Goal: Task Accomplishment & Management: Manage account settings

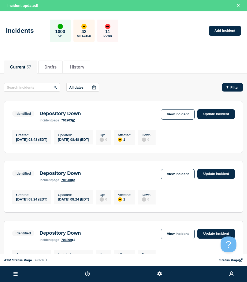
click at [234, 87] on span "Filter" at bounding box center [235, 87] width 8 height 4
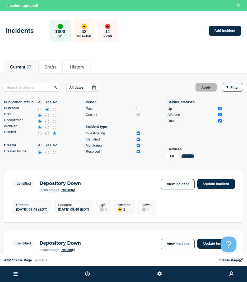
click at [190, 156] on button "Change" at bounding box center [188, 156] width 13 height 4
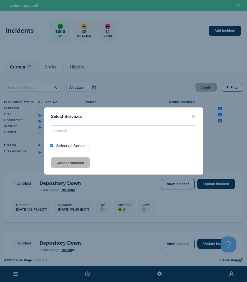
checkbox input "true"
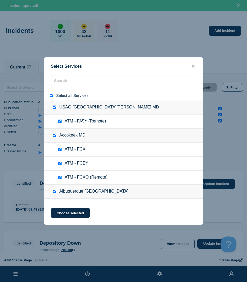
click at [196, 65] on button "close button" at bounding box center [194, 66] width 6 height 5
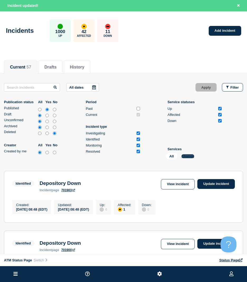
click at [190, 157] on button "Change" at bounding box center [188, 156] width 13 height 4
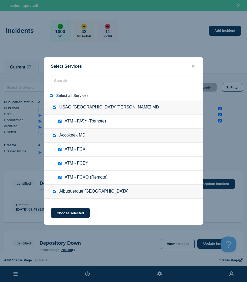
click at [52, 94] on div at bounding box center [53, 95] width 8 height 5
drag, startPoint x: 52, startPoint y: 94, endPoint x: 54, endPoint y: 92, distance: 3.2
click at [54, 92] on div "Select all Services" at bounding box center [123, 95] width 159 height 10
click at [48, 96] on div "Select all Services" at bounding box center [123, 95] width 159 height 10
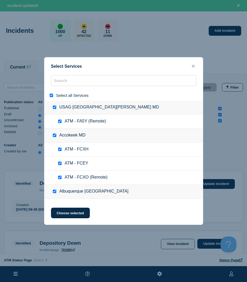
click at [52, 96] on input "select all" at bounding box center [51, 95] width 3 height 3
checkbox input "false"
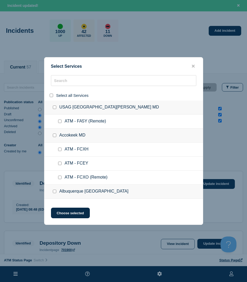
checkbox input "false"
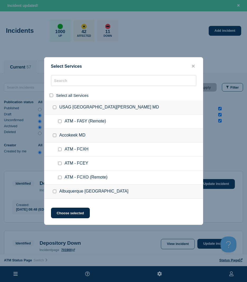
checkbox input "false"
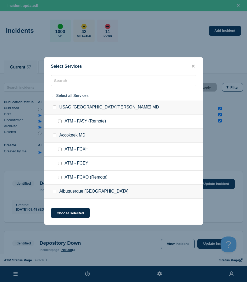
checkbox input "false"
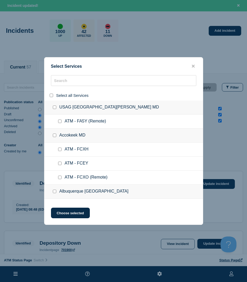
checkbox input "false"
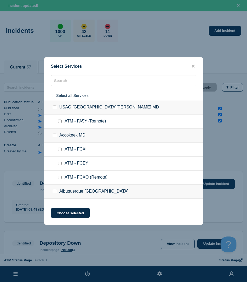
checkbox input "false"
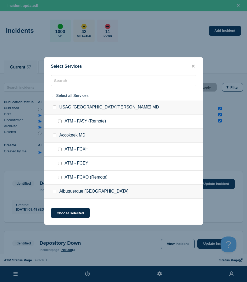
checkbox input "false"
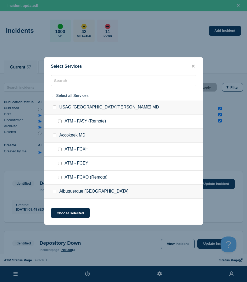
checkbox input "false"
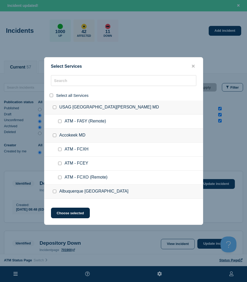
checkbox input "false"
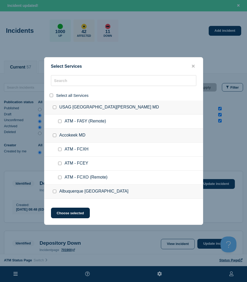
checkbox input "false"
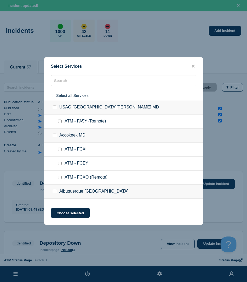
checkbox input "false"
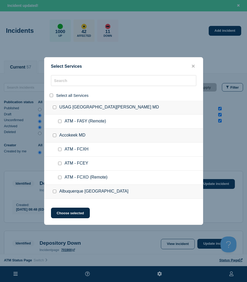
checkbox input "false"
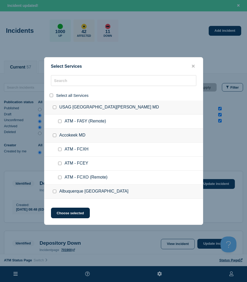
checkbox input "false"
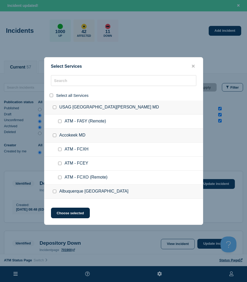
checkbox input "false"
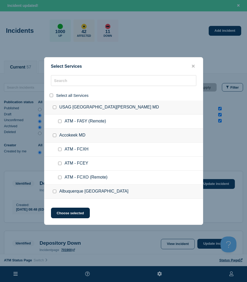
checkbox input "false"
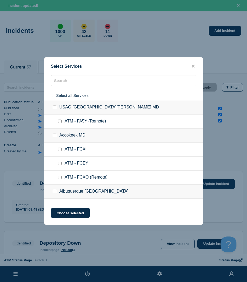
checkbox input "false"
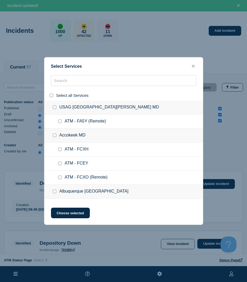
checkbox input "false"
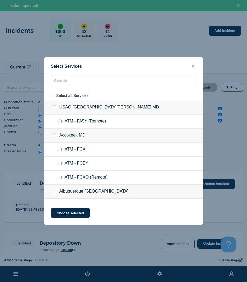
checkbox input "false"
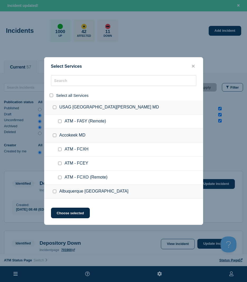
checkbox input "false"
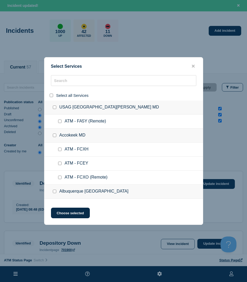
checkbox input "false"
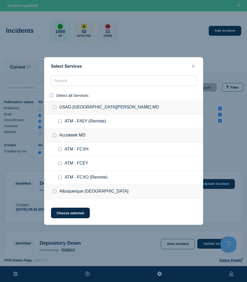
checkbox input "false"
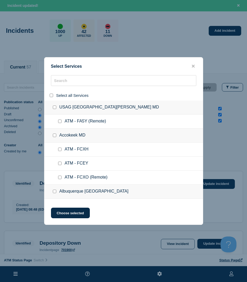
checkbox input "false"
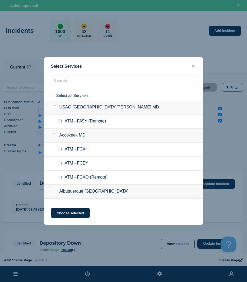
checkbox input "false"
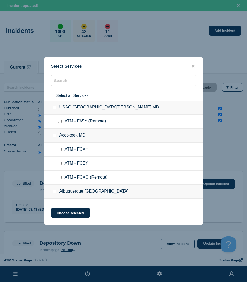
checkbox input "false"
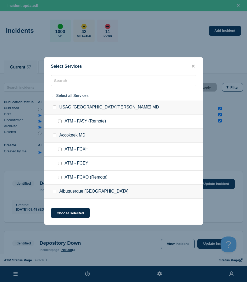
checkbox input "false"
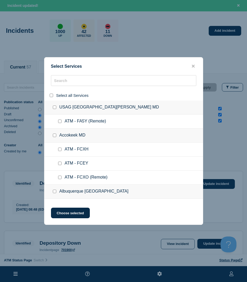
checkbox input "false"
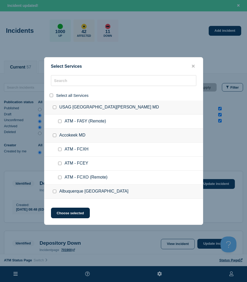
checkbox input "false"
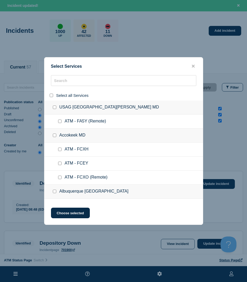
checkbox input "false"
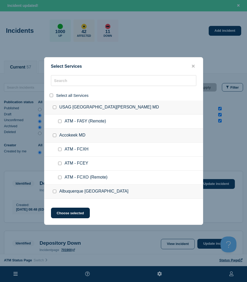
checkbox input "false"
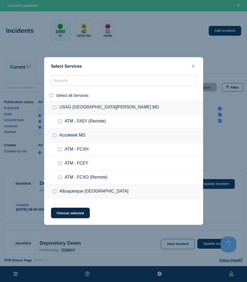
checkbox input "false"
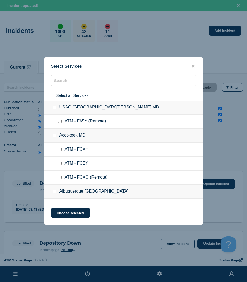
checkbox input "false"
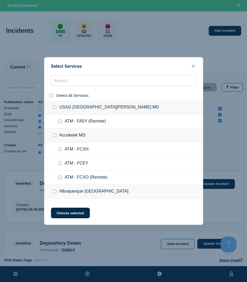
checkbox input "false"
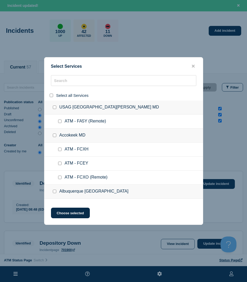
checkbox input "false"
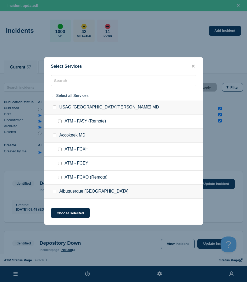
checkbox input "false"
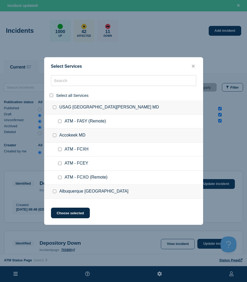
checkbox input "false"
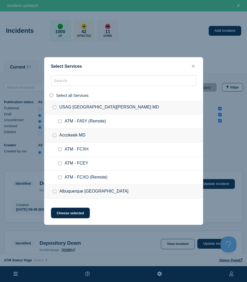
checkbox input "false"
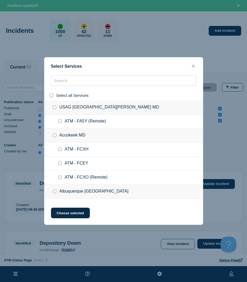
checkbox input "false"
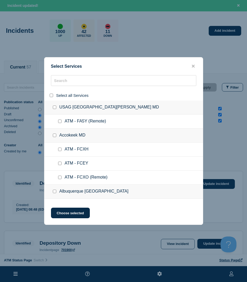
checkbox input "false"
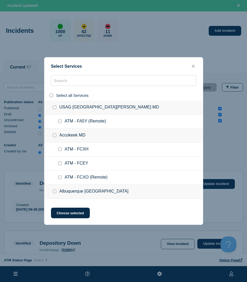
checkbox input "false"
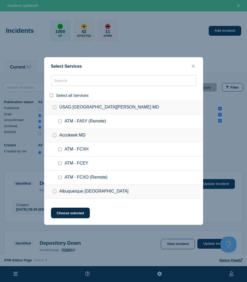
checkbox input "false"
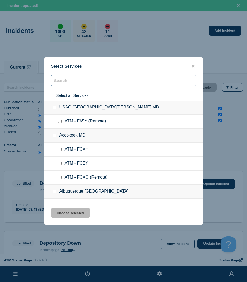
click at [64, 83] on input "search" at bounding box center [124, 80] width 146 height 11
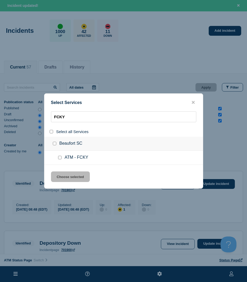
click at [58, 160] on div at bounding box center [61, 157] width 8 height 5
click at [59, 159] on input "service: ATM - FCKY" at bounding box center [59, 157] width 3 height 3
click at [55, 177] on button "Choose selected" at bounding box center [70, 176] width 39 height 11
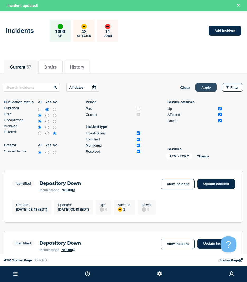
click at [201, 84] on button "Apply" at bounding box center [206, 87] width 21 height 8
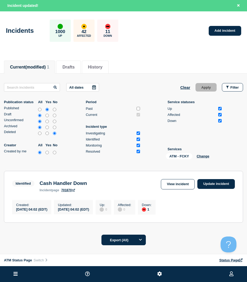
scroll to position [38, 0]
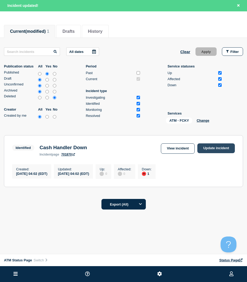
click at [209, 150] on link "Update incident" at bounding box center [217, 148] width 38 height 10
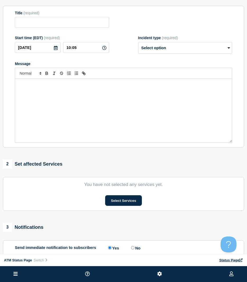
scroll to position [11, 0]
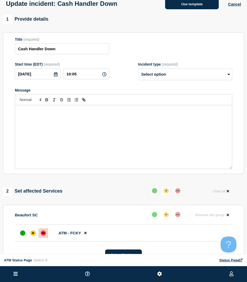
click at [187, 6] on button "Use template" at bounding box center [192, 4] width 54 height 11
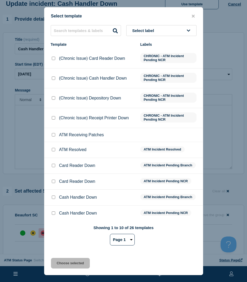
click at [52, 150] on input "ATM Resolved checkbox" at bounding box center [53, 149] width 3 height 3
click at [75, 261] on button "Choose selected" at bounding box center [70, 263] width 39 height 11
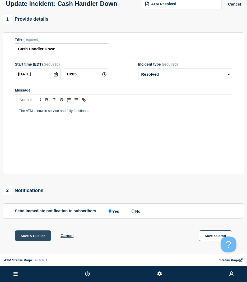
click at [33, 234] on button "Save & Publish" at bounding box center [33, 236] width 37 height 11
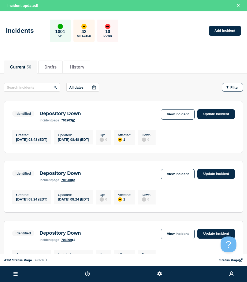
click at [237, 89] on span "Filter" at bounding box center [235, 87] width 8 height 4
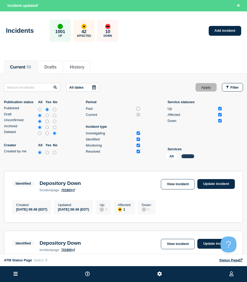
click at [188, 155] on button "Change" at bounding box center [188, 156] width 13 height 4
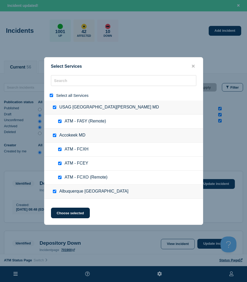
click at [51, 97] on input "select all" at bounding box center [51, 95] width 3 height 3
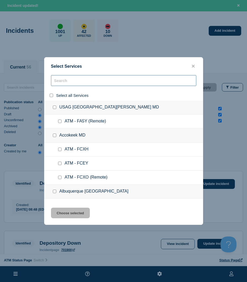
click at [60, 82] on input "search" at bounding box center [124, 80] width 146 height 11
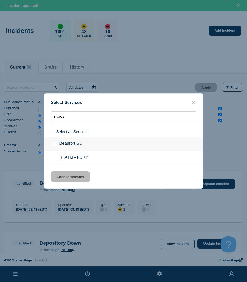
click at [62, 158] on div at bounding box center [61, 157] width 8 height 5
click at [58, 157] on div at bounding box center [61, 157] width 8 height 5
click at [61, 159] on input "service: ATM - FCKY" at bounding box center [59, 157] width 3 height 3
click at [58, 174] on button "Choose selected" at bounding box center [70, 176] width 39 height 11
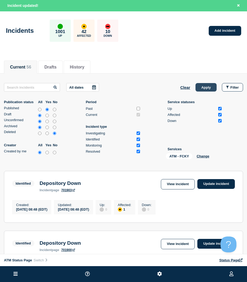
click at [200, 87] on button "Apply" at bounding box center [206, 87] width 21 height 8
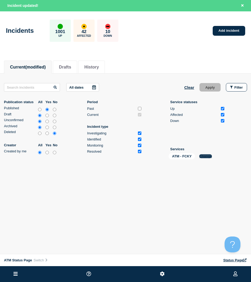
click at [201, 157] on button "Change" at bounding box center [206, 156] width 13 height 4
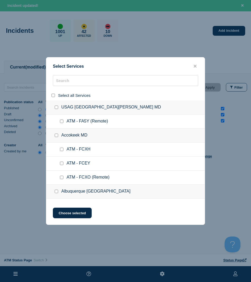
click at [51, 94] on div at bounding box center [55, 95] width 8 height 5
click at [55, 98] on div at bounding box center [55, 95] width 8 height 5
click at [53, 96] on input "select all" at bounding box center [53, 95] width 3 height 3
click at [64, 215] on button "Choose selected" at bounding box center [72, 213] width 39 height 11
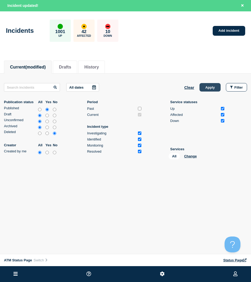
click at [206, 90] on button "Apply" at bounding box center [210, 87] width 21 height 8
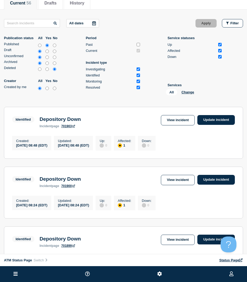
scroll to position [26, 0]
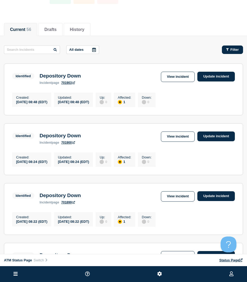
click at [233, 49] on span "Filter" at bounding box center [235, 50] width 8 height 4
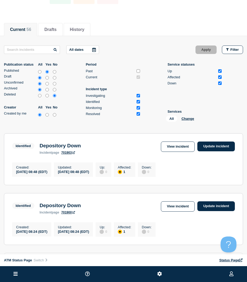
click at [195, 120] on div "All Change" at bounding box center [192, 120] width 53 height 8
click at [192, 119] on button "Change" at bounding box center [188, 119] width 13 height 4
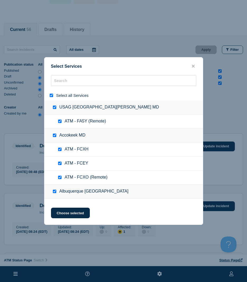
click at [49, 97] on div at bounding box center [53, 95] width 8 height 5
click at [51, 97] on input "select all" at bounding box center [51, 95] width 3 height 3
checkbox input "false"
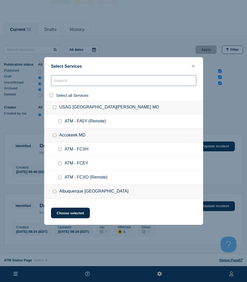
checkbox input "false"
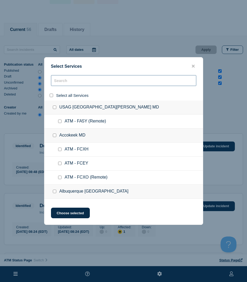
checkbox input "false"
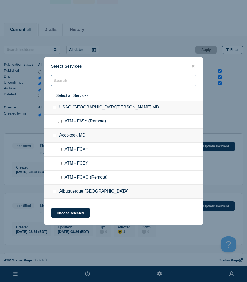
checkbox input "false"
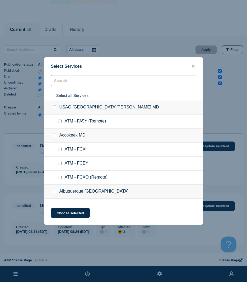
checkbox input "false"
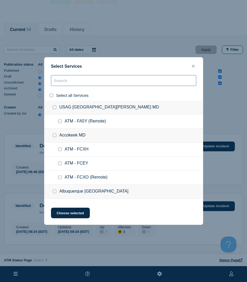
checkbox input "false"
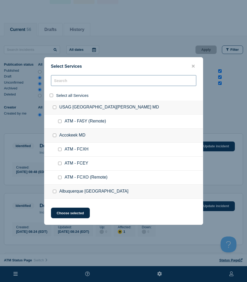
checkbox input "false"
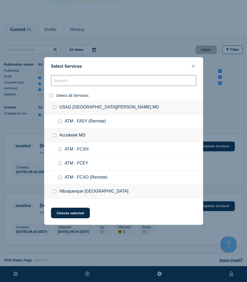
checkbox input "false"
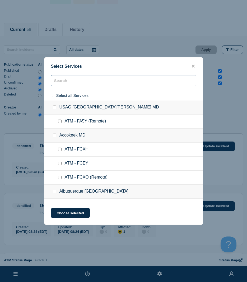
checkbox input "false"
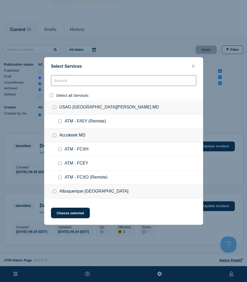
checkbox input "false"
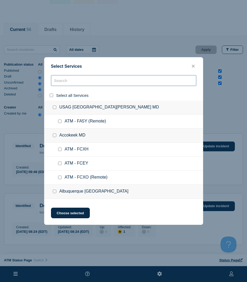
checkbox input "false"
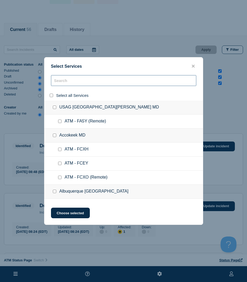
checkbox input "false"
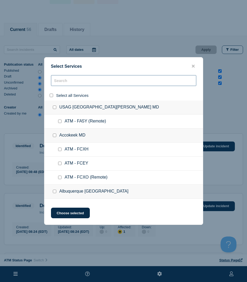
checkbox input "false"
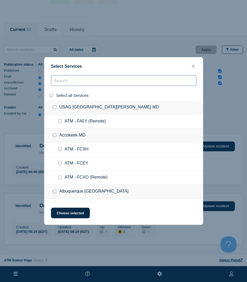
checkbox input "false"
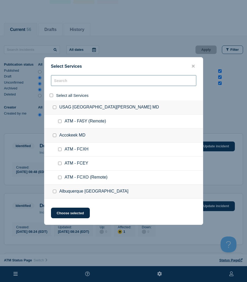
checkbox input "false"
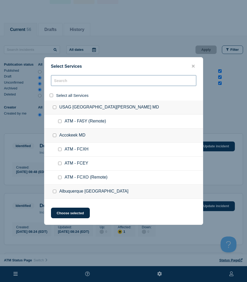
checkbox input "false"
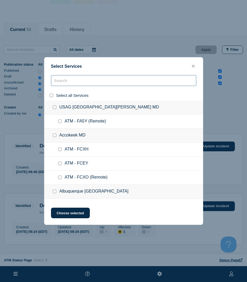
checkbox input "false"
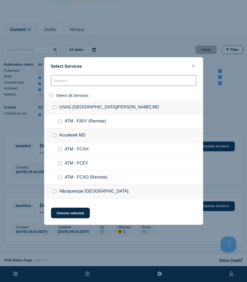
checkbox input "false"
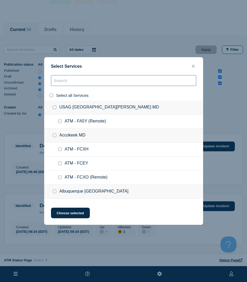
checkbox input "false"
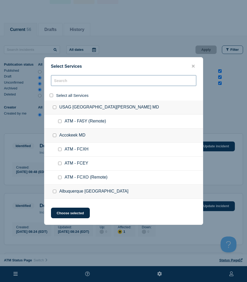
checkbox input "false"
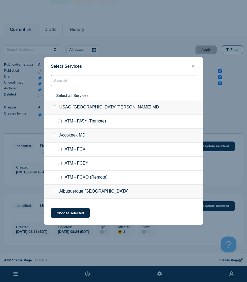
checkbox input "false"
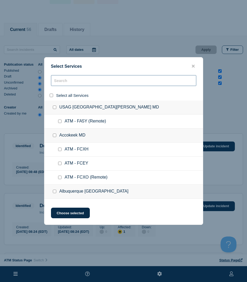
checkbox input "false"
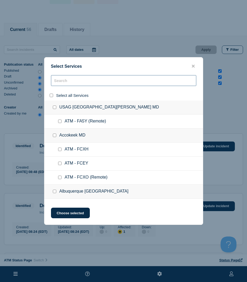
checkbox input "false"
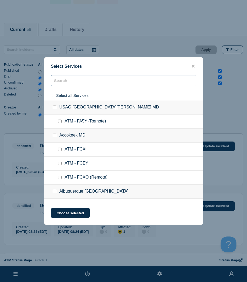
checkbox input "false"
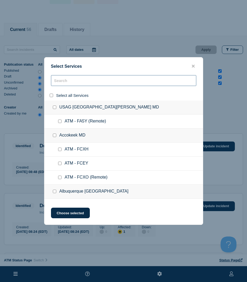
checkbox input "false"
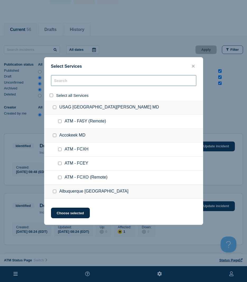
checkbox input "false"
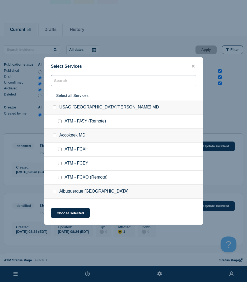
checkbox input "false"
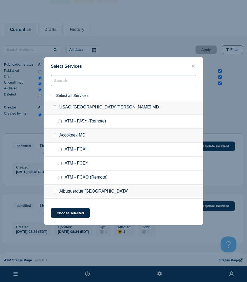
checkbox input "false"
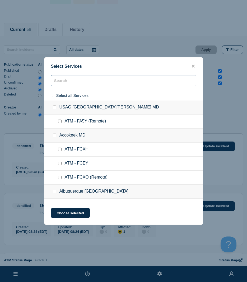
checkbox input "false"
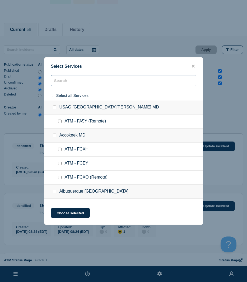
checkbox input "false"
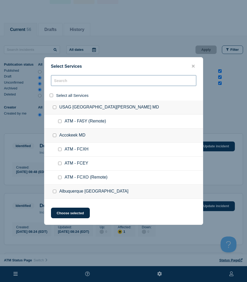
checkbox input "false"
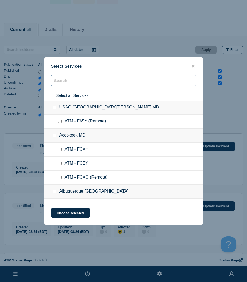
checkbox input "false"
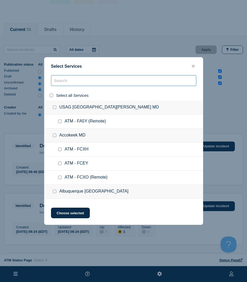
checkbox input "false"
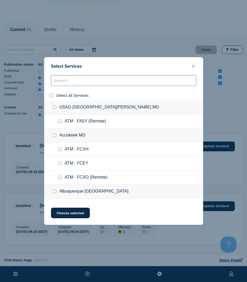
checkbox input "false"
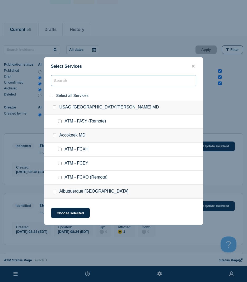
checkbox input "false"
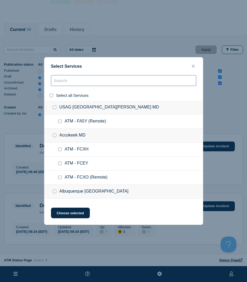
checkbox input "false"
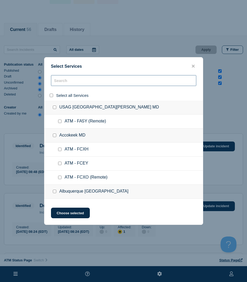
checkbox input "false"
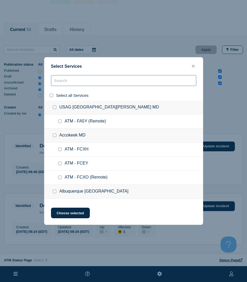
checkbox input "false"
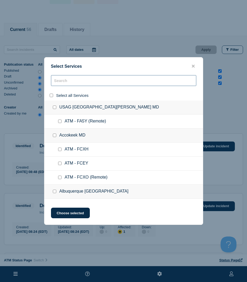
checkbox input "false"
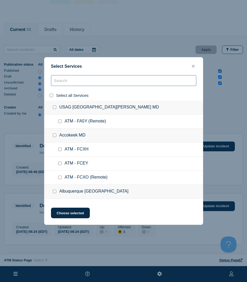
checkbox input "false"
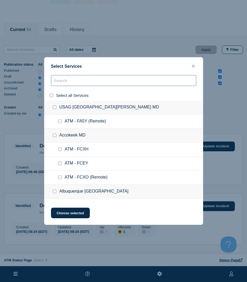
checkbox input "false"
click at [62, 82] on input "search" at bounding box center [124, 80] width 146 height 11
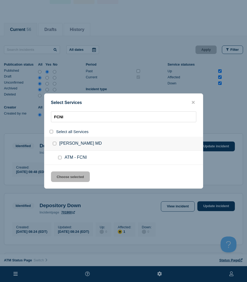
click at [59, 160] on div at bounding box center [61, 157] width 8 height 5
click at [60, 158] on input "service: ATM - FCNI" at bounding box center [59, 157] width 3 height 3
click at [64, 177] on button "Choose selected" at bounding box center [70, 176] width 39 height 11
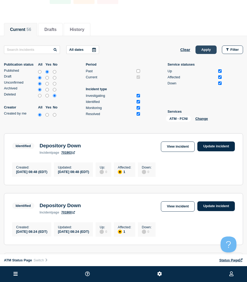
click at [211, 48] on button "Apply" at bounding box center [206, 50] width 21 height 8
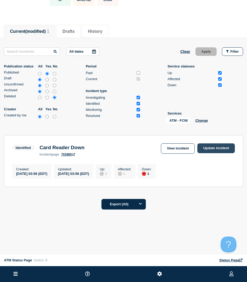
click at [211, 145] on link "Update incident" at bounding box center [217, 148] width 38 height 10
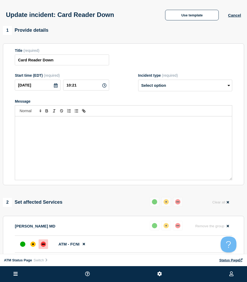
click at [193, 8] on div "Update incident: Card Reader Down Use template Cancel" at bounding box center [123, 13] width 247 height 26
click at [189, 12] on button "Use template" at bounding box center [192, 15] width 54 height 11
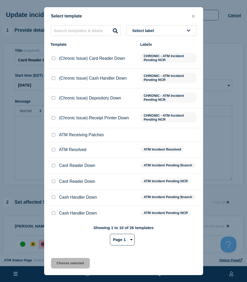
click at [53, 151] on input "ATM Resolved checkbox" at bounding box center [53, 149] width 3 height 3
click at [65, 260] on button "Choose selected" at bounding box center [70, 263] width 39 height 11
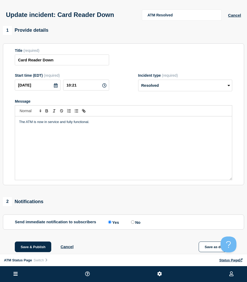
scroll to position [53, 0]
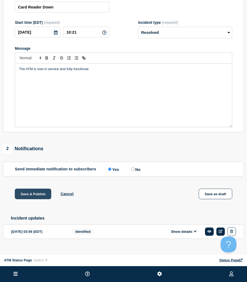
click at [32, 197] on button "Save & Publish" at bounding box center [33, 194] width 37 height 11
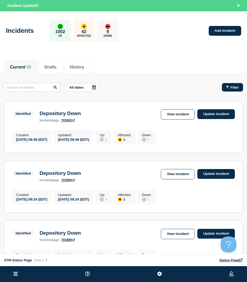
click at [230, 85] on div "Filter" at bounding box center [233, 87] width 13 height 4
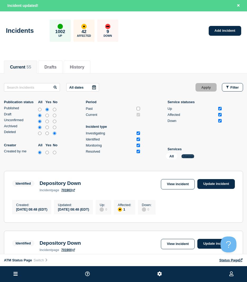
click at [192, 157] on button "Change" at bounding box center [188, 156] width 13 height 4
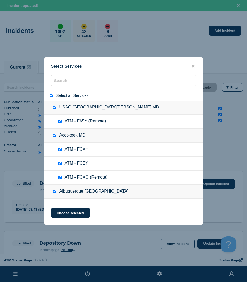
click at [50, 96] on input "select all" at bounding box center [51, 95] width 3 height 3
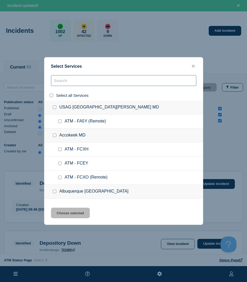
click at [59, 76] on input "search" at bounding box center [124, 80] width 146 height 11
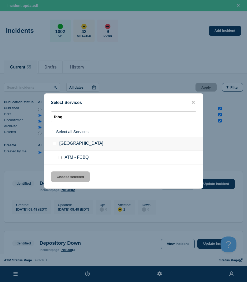
click at [59, 159] on input "service: ATM - FCBQ" at bounding box center [59, 157] width 3 height 3
click at [77, 183] on div "Select Services fcbq Select all Services Capitol Heights MD ATM - FCBQ Choose s…" at bounding box center [123, 140] width 159 height 95
click at [78, 177] on button "Choose selected" at bounding box center [70, 176] width 39 height 11
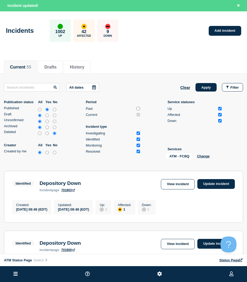
click at [205, 92] on div "All dates Clear Apply Filter Publication status All Yes No Published Draft Unco…" at bounding box center [124, 122] width 240 height 78
click at [206, 88] on button "Apply" at bounding box center [206, 87] width 21 height 8
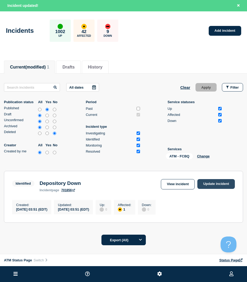
click at [222, 186] on link "Update incident" at bounding box center [217, 184] width 38 height 10
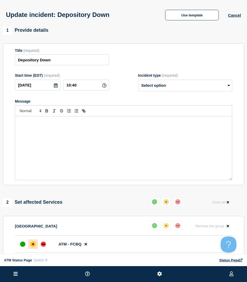
click at [192, 21] on div "Update incident: Depository Down Use template Cancel" at bounding box center [123, 13] width 247 height 26
click at [192, 18] on button "Use template" at bounding box center [192, 15] width 54 height 11
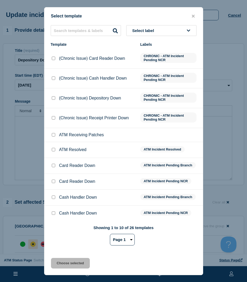
click at [51, 150] on div at bounding box center [53, 149] width 5 height 5
click at [52, 150] on input "ATM Resolved checkbox" at bounding box center [53, 149] width 3 height 3
click at [55, 262] on button "Choose selected" at bounding box center [70, 263] width 39 height 11
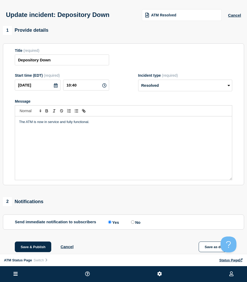
scroll to position [26, 0]
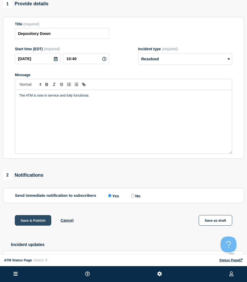
click at [37, 225] on button "Save & Publish" at bounding box center [33, 220] width 37 height 11
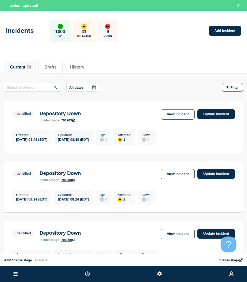
click at [230, 90] on button "Filter" at bounding box center [232, 87] width 21 height 8
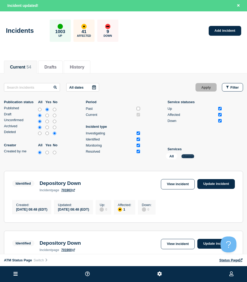
click at [193, 157] on button "Change" at bounding box center [188, 156] width 13 height 4
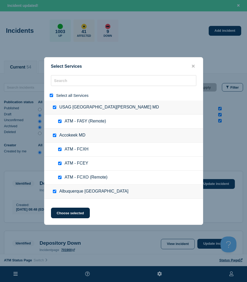
click at [52, 95] on input "select all" at bounding box center [51, 95] width 3 height 3
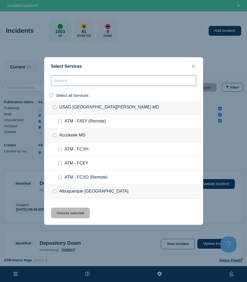
click at [56, 85] on input "search" at bounding box center [124, 80] width 146 height 11
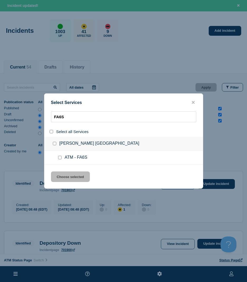
click at [59, 158] on input "service: ATM - FA6S" at bounding box center [59, 157] width 3 height 3
click at [63, 178] on button "Choose selected" at bounding box center [70, 176] width 39 height 11
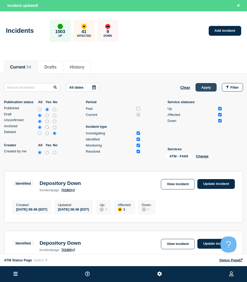
click at [198, 85] on button "Apply" at bounding box center [206, 87] width 21 height 8
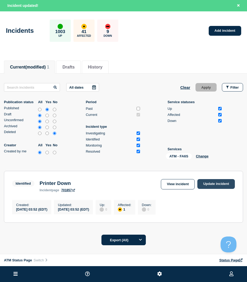
click at [216, 183] on link "Update incident" at bounding box center [217, 184] width 38 height 10
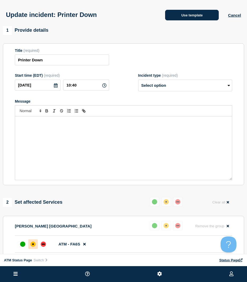
click at [178, 20] on button "Use template" at bounding box center [192, 15] width 54 height 11
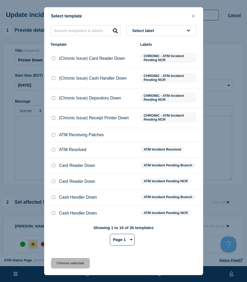
click at [54, 151] on input "ATM Resolved checkbox" at bounding box center [53, 149] width 3 height 3
click at [65, 259] on div "Select template Select label Template Labels (Chronic Issue) Card Reader Down C…" at bounding box center [123, 141] width 159 height 268
click at [63, 261] on button "Choose selected" at bounding box center [70, 263] width 39 height 11
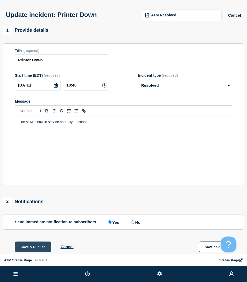
drag, startPoint x: 33, startPoint y: 247, endPoint x: 21, endPoint y: 246, distance: 12.2
click at [33, 247] on button "Save & Publish" at bounding box center [33, 247] width 37 height 11
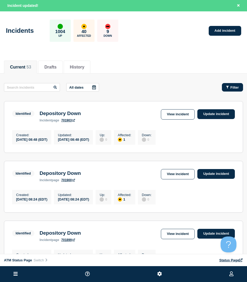
click at [231, 88] on div "Filter" at bounding box center [233, 87] width 13 height 4
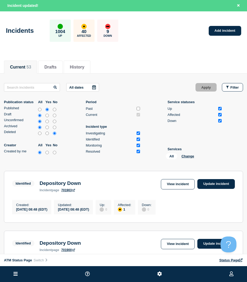
click at [191, 159] on div "All Change" at bounding box center [192, 157] width 53 height 8
click at [191, 157] on button "Change" at bounding box center [188, 156] width 13 height 4
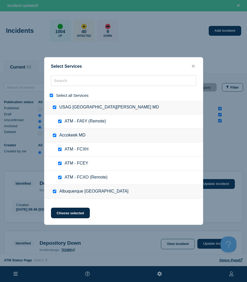
click at [52, 98] on div at bounding box center [53, 95] width 8 height 5
drag, startPoint x: 52, startPoint y: 97, endPoint x: 57, endPoint y: 85, distance: 13.3
click at [52, 97] on input "select all" at bounding box center [51, 95] width 3 height 3
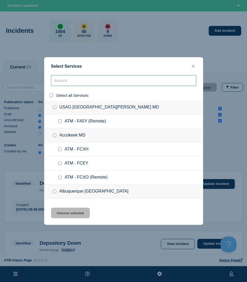
click at [57, 85] on input "search" at bounding box center [124, 80] width 146 height 11
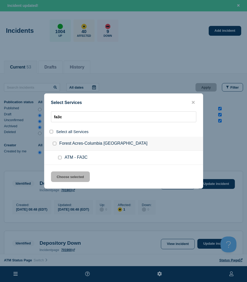
click at [61, 157] on input "service: ATM - FA3C" at bounding box center [59, 157] width 3 height 3
click at [63, 175] on button "Choose selected" at bounding box center [70, 176] width 39 height 11
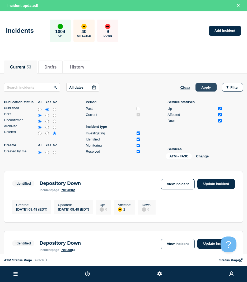
click at [210, 89] on button "Apply" at bounding box center [206, 87] width 21 height 8
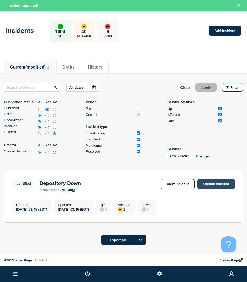
click at [207, 190] on div "Identified Depository Down incident page 701848 View incident Update incident" at bounding box center [123, 185] width 223 height 13
click at [208, 187] on link "Update incident" at bounding box center [217, 184] width 38 height 10
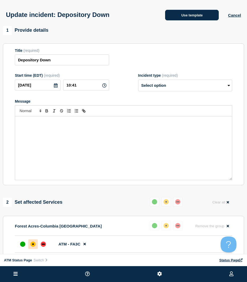
click at [188, 20] on button "Use template" at bounding box center [192, 15] width 54 height 11
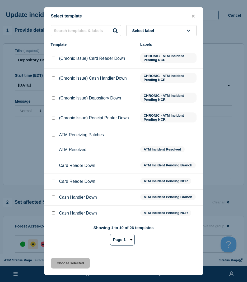
click at [53, 151] on input "ATM Resolved checkbox" at bounding box center [53, 149] width 3 height 3
click at [70, 259] on button "Choose selected" at bounding box center [70, 263] width 39 height 11
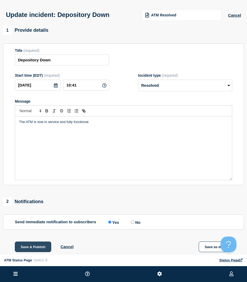
click at [31, 246] on button "Save & Publish" at bounding box center [33, 247] width 37 height 11
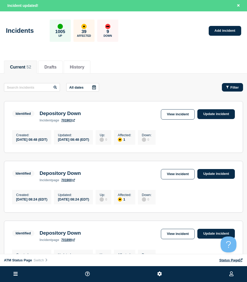
click at [231, 89] on span "Filter" at bounding box center [235, 87] width 8 height 4
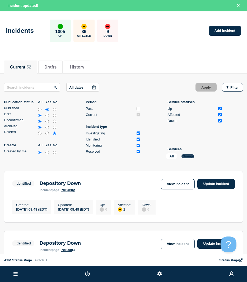
click at [187, 157] on button "Change" at bounding box center [188, 156] width 13 height 4
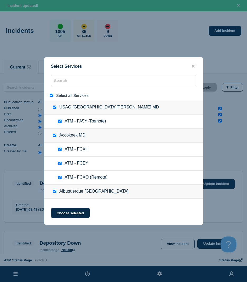
click at [51, 97] on input "select all" at bounding box center [51, 95] width 3 height 3
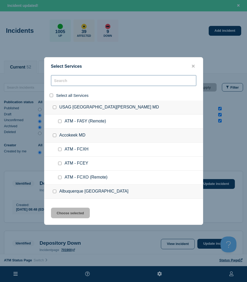
click at [61, 80] on input "search" at bounding box center [124, 80] width 146 height 11
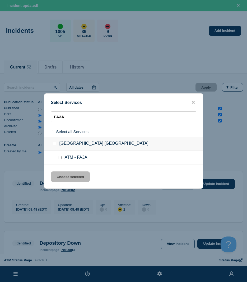
click at [60, 157] on input "service: ATM - FA3A" at bounding box center [59, 157] width 3 height 3
click at [64, 178] on button "Choose selected" at bounding box center [70, 176] width 39 height 11
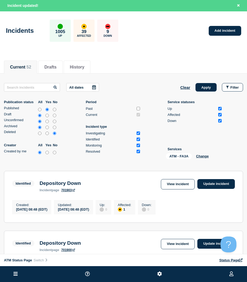
click at [200, 86] on button "Apply" at bounding box center [206, 87] width 21 height 8
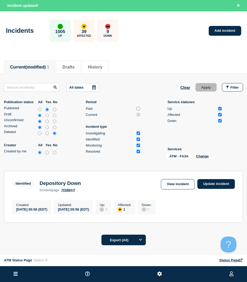
click at [209, 189] on div "Identified Depository Down incident page 701884 View incident Update incident" at bounding box center [123, 185] width 223 height 13
click at [209, 184] on link "Update incident" at bounding box center [217, 184] width 38 height 10
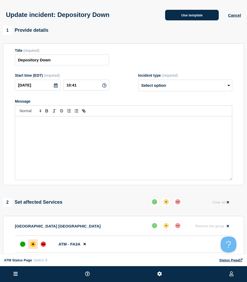
click at [180, 15] on button "Use template" at bounding box center [192, 15] width 54 height 11
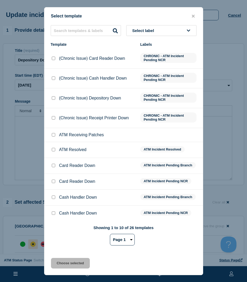
click at [50, 158] on li "ATM Resolved ATM Incident Resolved" at bounding box center [123, 166] width 159 height 16
click at [52, 149] on input "ATM Resolved checkbox" at bounding box center [53, 149] width 3 height 3
drag, startPoint x: 67, startPoint y: 264, endPoint x: 61, endPoint y: 265, distance: 6.1
click at [65, 265] on button "Choose selected" at bounding box center [70, 263] width 39 height 11
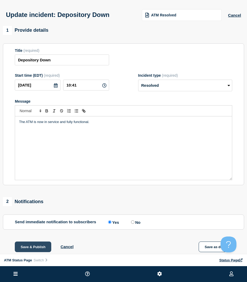
click at [24, 252] on button "Save & Publish" at bounding box center [33, 247] width 37 height 11
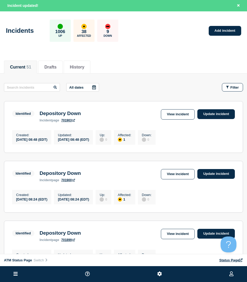
drag, startPoint x: 227, startPoint y: 90, endPoint x: 223, endPoint y: 92, distance: 4.5
click at [227, 89] on button "Filter" at bounding box center [232, 87] width 21 height 8
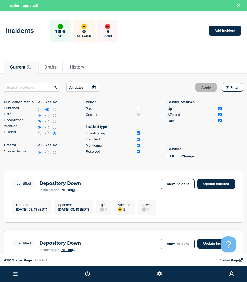
click at [191, 150] on p "Services" at bounding box center [195, 149] width 55 height 4
click at [189, 158] on button "Change" at bounding box center [188, 156] width 13 height 4
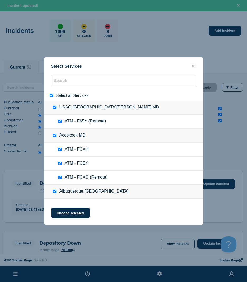
click at [53, 98] on div at bounding box center [53, 95] width 8 height 5
click at [52, 97] on input "select all" at bounding box center [51, 95] width 3 height 3
click at [55, 90] on div at bounding box center [123, 95] width 159 height 10
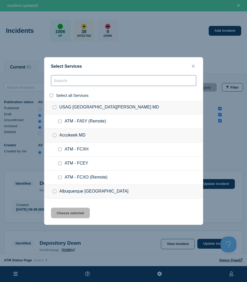
click at [57, 84] on input "search" at bounding box center [124, 80] width 146 height 11
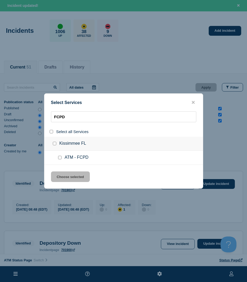
click at [59, 158] on input "service: ATM - FCPD" at bounding box center [59, 157] width 3 height 3
click at [64, 180] on button "Choose selected" at bounding box center [70, 176] width 39 height 11
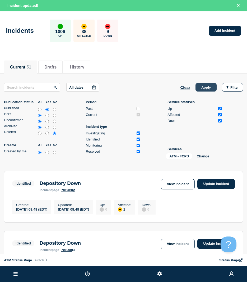
click at [207, 86] on button "Apply" at bounding box center [206, 87] width 21 height 8
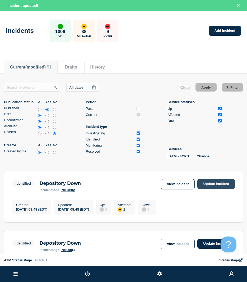
scroll to position [26, 0]
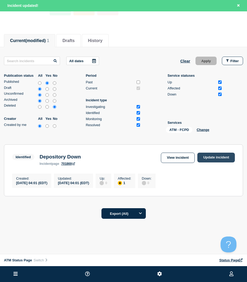
click at [211, 160] on link "Update incident" at bounding box center [217, 158] width 38 height 10
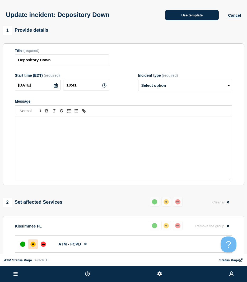
click at [181, 16] on button "Use template" at bounding box center [192, 15] width 54 height 11
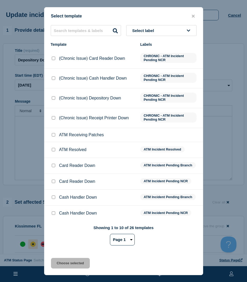
click at [56, 152] on div at bounding box center [53, 149] width 5 height 5
click at [55, 152] on div at bounding box center [53, 149] width 5 height 5
click at [55, 151] on input "ATM Resolved checkbox" at bounding box center [53, 149] width 3 height 3
click at [61, 261] on button "Choose selected" at bounding box center [70, 263] width 39 height 11
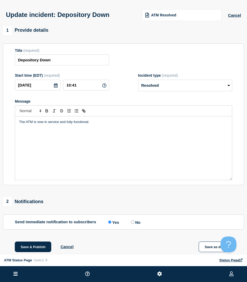
scroll to position [26, 0]
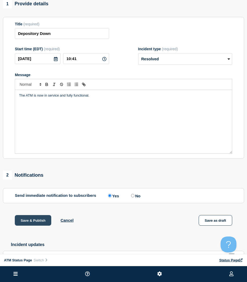
click at [30, 223] on button "Save & Publish" at bounding box center [33, 220] width 37 height 11
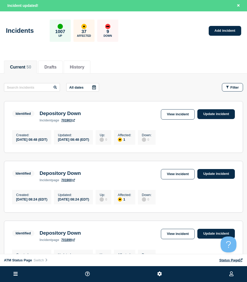
click at [238, 86] on span "Filter" at bounding box center [235, 87] width 8 height 4
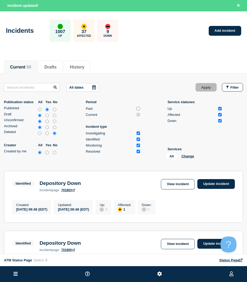
click at [193, 152] on li "Services All Change" at bounding box center [195, 154] width 55 height 14
click at [192, 153] on li "Services All Change" at bounding box center [195, 154] width 55 height 14
click at [190, 156] on button "Change" at bounding box center [188, 156] width 13 height 4
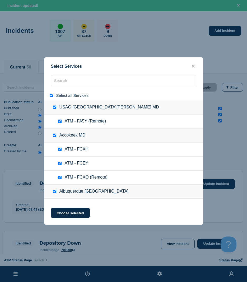
click at [52, 95] on input "select all" at bounding box center [51, 95] width 3 height 3
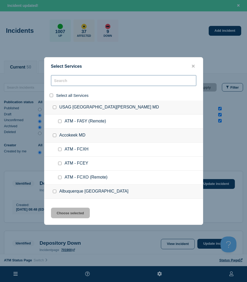
click at [71, 85] on input "search" at bounding box center [124, 80] width 146 height 11
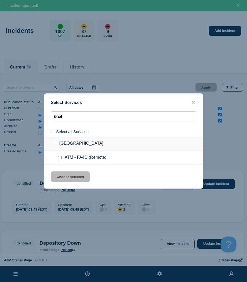
click at [60, 157] on input "service: ATM - FA4D (Remote)" at bounding box center [59, 157] width 3 height 3
drag, startPoint x: 59, startPoint y: 177, endPoint x: 128, endPoint y: 141, distance: 77.8
click at [58, 177] on button "Choose selected" at bounding box center [70, 176] width 39 height 11
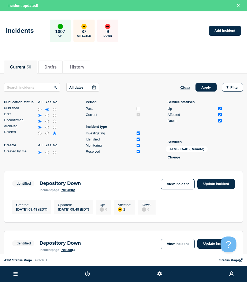
drag, startPoint x: 199, startPoint y: 85, endPoint x: 194, endPoint y: 86, distance: 4.7
click at [199, 85] on button "Apply" at bounding box center [206, 87] width 21 height 8
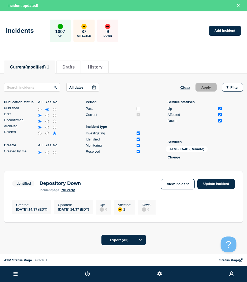
click at [205, 189] on div "Identified Depository Down incident page 701797 View incident Update incident" at bounding box center [123, 185] width 223 height 13
drag, startPoint x: 223, startPoint y: 176, endPoint x: 220, endPoint y: 183, distance: 7.6
click at [223, 176] on section "Identified Depository Down incident page 701797 View incident Update incident C…" at bounding box center [124, 197] width 240 height 52
click at [220, 183] on link "Update incident" at bounding box center [217, 184] width 38 height 10
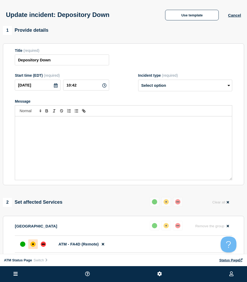
click at [185, 28] on div "1 Provide details" at bounding box center [124, 30] width 242 height 9
click at [185, 20] on button "Use template" at bounding box center [192, 15] width 54 height 11
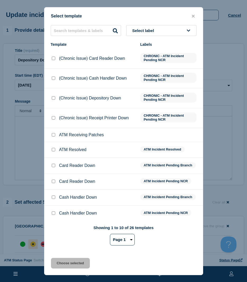
click at [55, 149] on input "ATM Resolved checkbox" at bounding box center [53, 149] width 3 height 3
click at [75, 265] on button "Choose selected" at bounding box center [70, 263] width 39 height 11
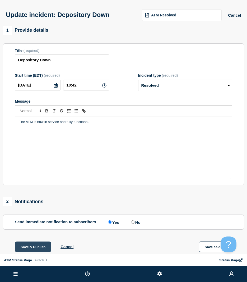
click at [31, 246] on button "Save & Publish" at bounding box center [33, 247] width 37 height 11
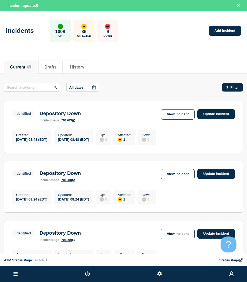
click at [236, 90] on button "Filter" at bounding box center [232, 87] width 21 height 8
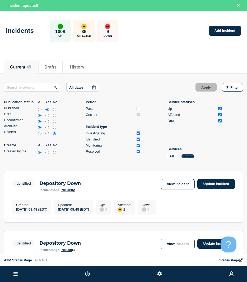
click at [193, 156] on button "Change" at bounding box center [188, 156] width 13 height 4
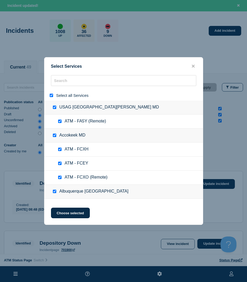
click at [52, 96] on input "select all" at bounding box center [51, 95] width 3 height 3
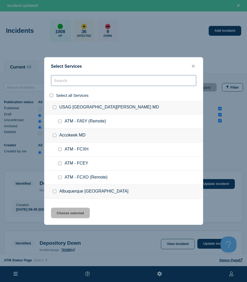
click at [60, 83] on input "search" at bounding box center [124, 80] width 146 height 11
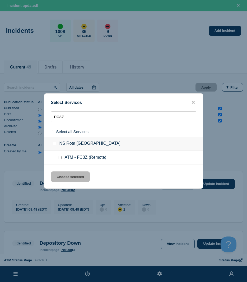
click at [59, 159] on input "service: ATM - FC3Z (Remote)" at bounding box center [59, 157] width 3 height 3
click at [59, 158] on input "service: ATM - FC3Z (Remote)" at bounding box center [59, 157] width 3 height 3
click at [60, 158] on input "service: ATM - FC3Z (Remote)" at bounding box center [59, 157] width 3 height 3
click at [65, 171] on div "Select Services FC3Z Select all Services NS Rota Spain ATM - FC3Z (Remote) Choo…" at bounding box center [123, 140] width 159 height 95
click at [67, 174] on button "Choose selected" at bounding box center [70, 176] width 39 height 11
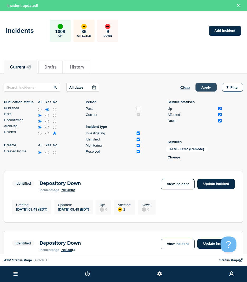
click at [204, 91] on button "Apply" at bounding box center [206, 87] width 21 height 8
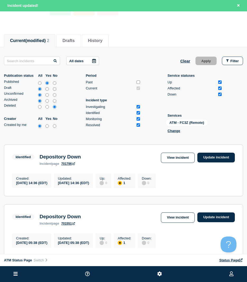
scroll to position [79, 0]
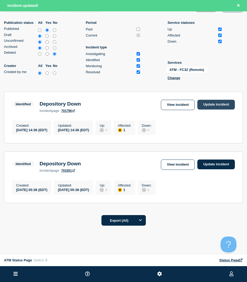
click at [229, 101] on link "Update incident" at bounding box center [217, 105] width 38 height 10
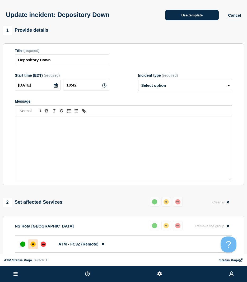
click at [179, 20] on button "Use template" at bounding box center [192, 15] width 54 height 11
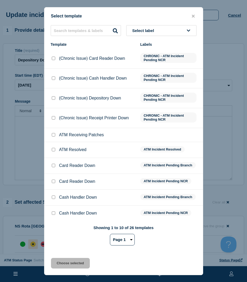
click at [55, 151] on input "ATM Resolved checkbox" at bounding box center [53, 149] width 3 height 3
click at [64, 261] on button "Choose selected" at bounding box center [70, 263] width 39 height 11
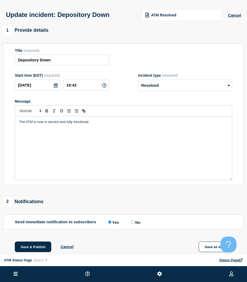
scroll to position [26, 0]
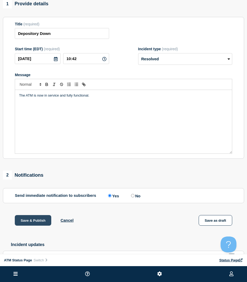
click at [24, 216] on button "Save & Publish" at bounding box center [33, 220] width 37 height 11
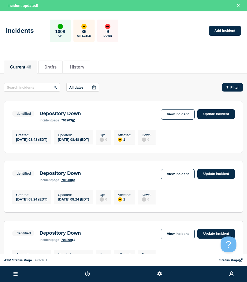
click at [237, 85] on span "Filter" at bounding box center [235, 87] width 8 height 4
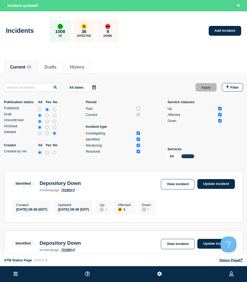
click at [186, 155] on button "Change" at bounding box center [188, 156] width 13 height 4
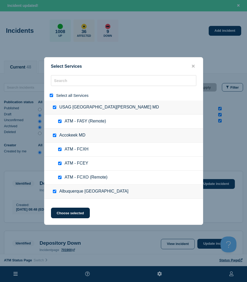
click at [50, 98] on div at bounding box center [53, 95] width 8 height 5
drag, startPoint x: 50, startPoint y: 97, endPoint x: 58, endPoint y: 84, distance: 14.8
click at [51, 97] on input "select all" at bounding box center [51, 95] width 3 height 3
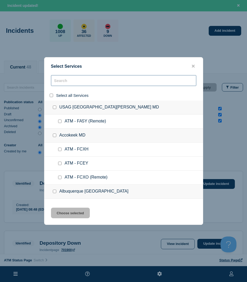
click at [58, 84] on input "search" at bounding box center [124, 80] width 146 height 11
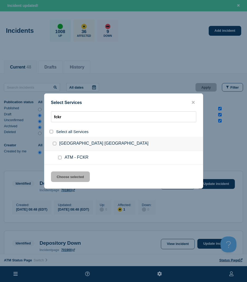
click at [60, 158] on input "service: ATM - FCKR" at bounding box center [59, 157] width 3 height 3
click at [64, 175] on button "Choose selected" at bounding box center [70, 176] width 39 height 11
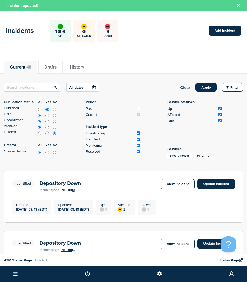
click at [220, 85] on div "Clear Apply Filter" at bounding box center [211, 87] width 63 height 8
click at [211, 87] on button "Apply" at bounding box center [206, 87] width 21 height 8
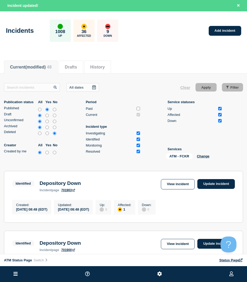
scroll to position [26, 0]
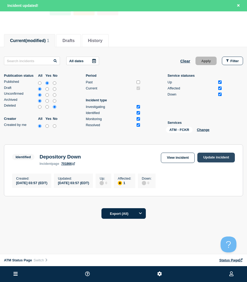
click at [221, 159] on link "Update incident" at bounding box center [217, 158] width 38 height 10
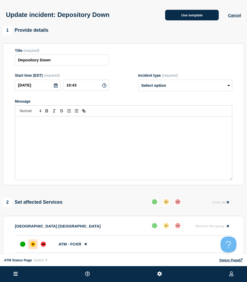
click at [194, 19] on button "Use template" at bounding box center [192, 15] width 54 height 11
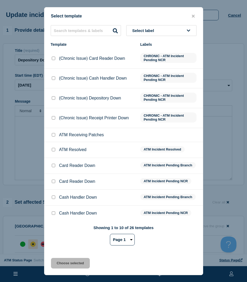
click at [50, 158] on li "ATM Resolved ATM Incident Resolved" at bounding box center [123, 166] width 159 height 16
click at [51, 151] on div at bounding box center [53, 149] width 5 height 5
click at [54, 152] on div at bounding box center [53, 149] width 5 height 5
click at [53, 151] on input "ATM Resolved checkbox" at bounding box center [53, 149] width 3 height 3
click at [61, 266] on button "Choose selected" at bounding box center [70, 263] width 39 height 11
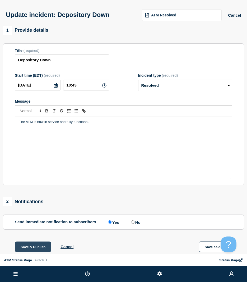
click at [25, 249] on button "Save & Publish" at bounding box center [33, 247] width 37 height 11
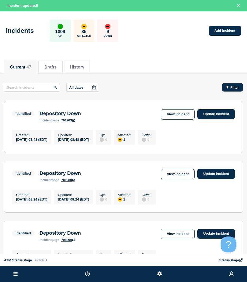
click at [231, 83] on button "Filter" at bounding box center [232, 87] width 21 height 8
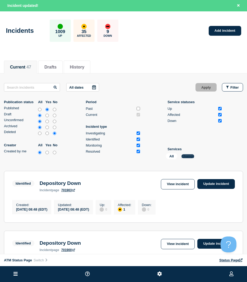
click at [187, 155] on button "Change" at bounding box center [188, 156] width 13 height 4
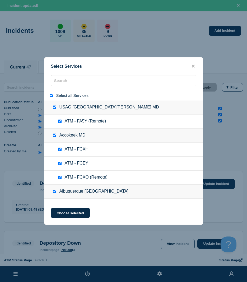
click at [49, 95] on div at bounding box center [53, 95] width 8 height 5
click at [63, 84] on input "search" at bounding box center [124, 80] width 146 height 11
click at [49, 96] on div at bounding box center [53, 95] width 8 height 5
click at [51, 94] on input "select all" at bounding box center [51, 95] width 3 height 3
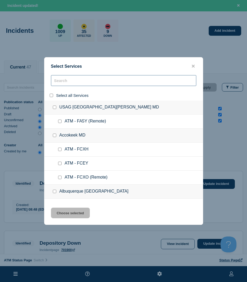
click at [64, 77] on input "search" at bounding box center [124, 80] width 146 height 11
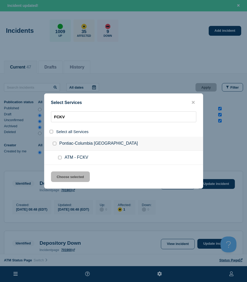
click at [59, 159] on input "service: ATM - FCKV" at bounding box center [59, 157] width 3 height 3
click at [62, 179] on button "Choose selected" at bounding box center [70, 176] width 39 height 11
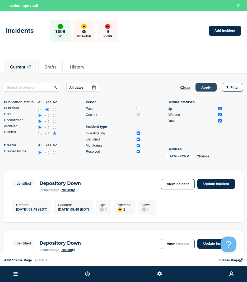
click at [206, 89] on button "Apply" at bounding box center [206, 87] width 21 height 8
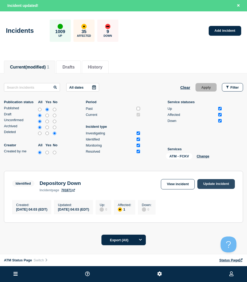
click at [217, 183] on link "Update incident" at bounding box center [217, 184] width 38 height 10
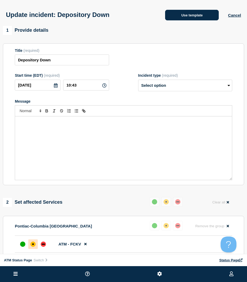
click at [188, 18] on button "Use template" at bounding box center [192, 15] width 54 height 11
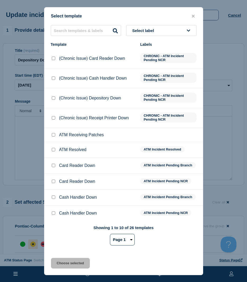
click at [53, 158] on li "ATM Resolved ATM Incident Resolved" at bounding box center [123, 166] width 159 height 16
click at [54, 148] on div at bounding box center [53, 149] width 5 height 5
drag, startPoint x: 54, startPoint y: 148, endPoint x: 53, endPoint y: 153, distance: 4.6
click at [52, 150] on input "ATM Resolved checkbox" at bounding box center [53, 149] width 3 height 3
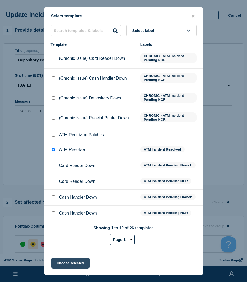
click at [67, 261] on button "Choose selected" at bounding box center [70, 263] width 39 height 11
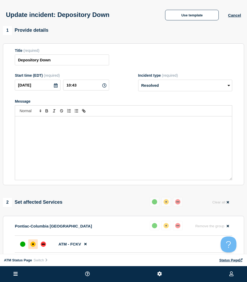
scroll to position [26, 0]
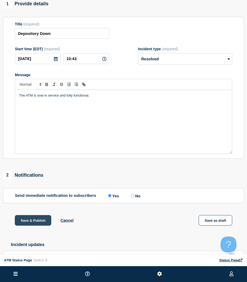
click at [36, 226] on button "Save & Publish" at bounding box center [33, 220] width 37 height 11
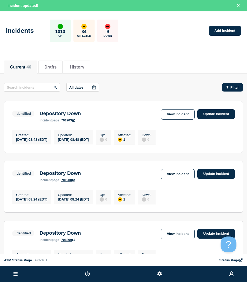
click at [231, 85] on button "Filter" at bounding box center [232, 87] width 21 height 8
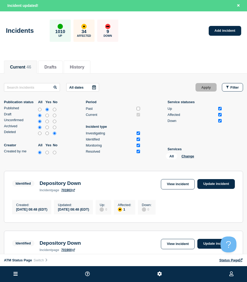
click at [187, 159] on div "All Change" at bounding box center [192, 157] width 53 height 8
click at [187, 157] on button "Change" at bounding box center [188, 156] width 13 height 4
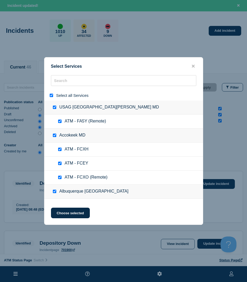
click at [51, 97] on input "select all" at bounding box center [51, 95] width 3 height 3
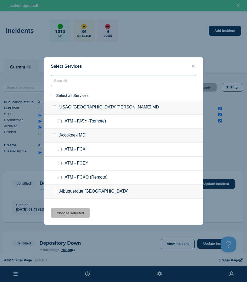
click at [64, 86] on input "search" at bounding box center [124, 80] width 146 height 11
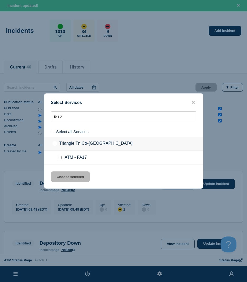
click at [60, 158] on input "service: ATM - FA17" at bounding box center [59, 157] width 3 height 3
click at [67, 177] on button "Choose selected" at bounding box center [70, 176] width 39 height 11
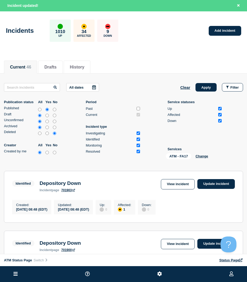
click at [206, 89] on button "Apply" at bounding box center [206, 87] width 21 height 8
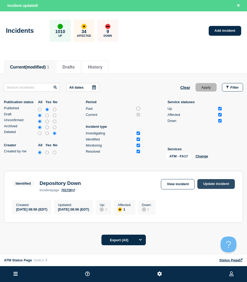
click at [225, 183] on link "Update incident" at bounding box center [217, 184] width 38 height 10
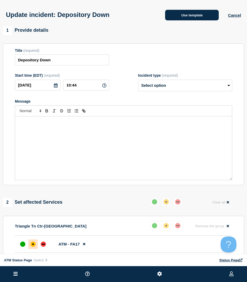
click at [188, 17] on button "Use template" at bounding box center [192, 15] width 54 height 11
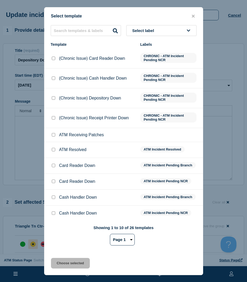
click at [52, 151] on input "ATM Resolved checkbox" at bounding box center [53, 149] width 3 height 3
drag, startPoint x: 66, startPoint y: 263, endPoint x: 65, endPoint y: 245, distance: 17.5
click at [66, 263] on button "Choose selected" at bounding box center [70, 263] width 39 height 11
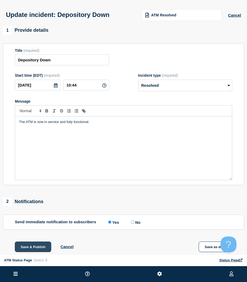
click at [32, 243] on button "Save & Publish" at bounding box center [33, 247] width 37 height 11
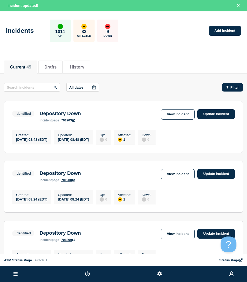
click at [224, 89] on button "Filter" at bounding box center [232, 87] width 21 height 8
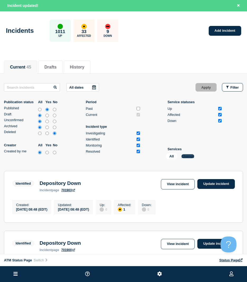
click at [186, 155] on button "Change" at bounding box center [188, 156] width 13 height 4
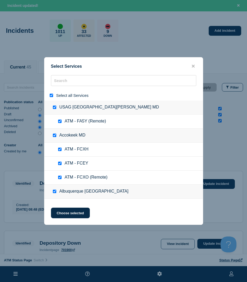
click at [52, 96] on input "select all" at bounding box center [51, 95] width 3 height 3
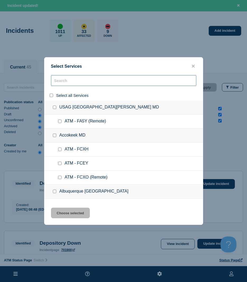
click at [57, 85] on input "search" at bounding box center [124, 80] width 146 height 11
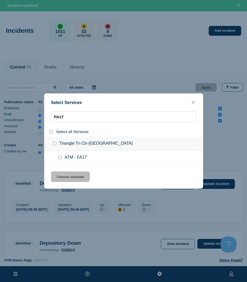
click at [59, 159] on input "service: ATM - FA17" at bounding box center [59, 157] width 3 height 3
click at [60, 167] on div "Select Services FA17 Select all Services Triangle Tn Ctr-Raleigh NC ATM - FA17 …" at bounding box center [123, 140] width 159 height 95
click at [57, 178] on button "Choose selected" at bounding box center [70, 176] width 39 height 11
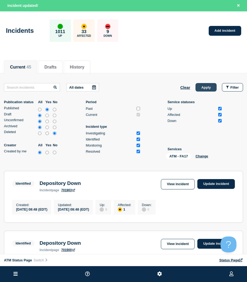
click at [196, 86] on div "Clear Apply Filter" at bounding box center [211, 87] width 63 height 8
click at [197, 86] on button "Apply" at bounding box center [206, 87] width 21 height 8
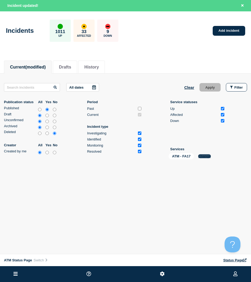
click at [203, 157] on button "Change" at bounding box center [204, 156] width 13 height 4
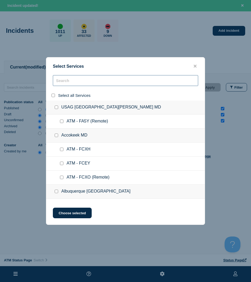
click at [63, 81] on input "search" at bounding box center [126, 80] width 146 height 11
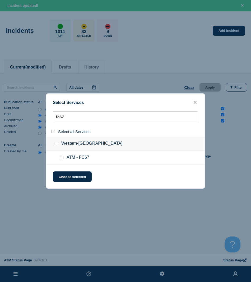
click at [62, 160] on div at bounding box center [63, 157] width 8 height 5
click at [62, 159] on input "service: ATM - FC67" at bounding box center [61, 157] width 3 height 3
click at [65, 177] on button "Choose selected" at bounding box center [72, 176] width 39 height 11
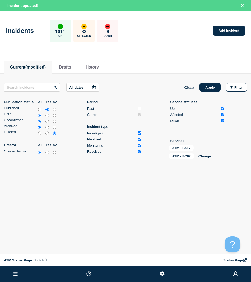
click at [215, 82] on main "All dates Clear Apply Filter Publication status All Yes No Published Draft Unco…" at bounding box center [125, 122] width 251 height 97
click at [214, 86] on button "Apply" at bounding box center [210, 87] width 21 height 8
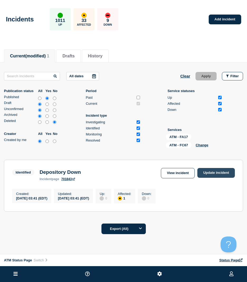
click at [205, 176] on link "Update incident" at bounding box center [217, 173] width 38 height 10
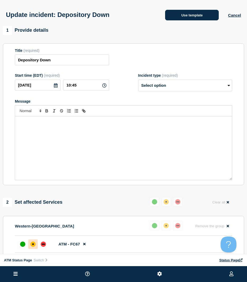
click at [188, 19] on button "Use template" at bounding box center [192, 15] width 54 height 11
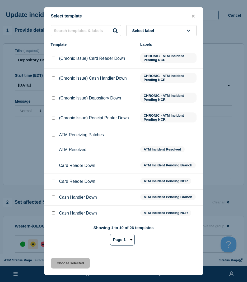
click at [53, 151] on input "ATM Resolved checkbox" at bounding box center [53, 149] width 3 height 3
click at [57, 264] on button "Choose selected" at bounding box center [70, 263] width 39 height 11
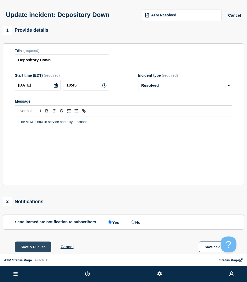
click at [34, 250] on button "Save & Publish" at bounding box center [33, 247] width 37 height 11
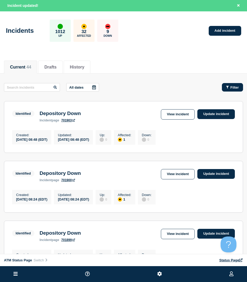
click at [243, 89] on button "Filter" at bounding box center [232, 87] width 21 height 8
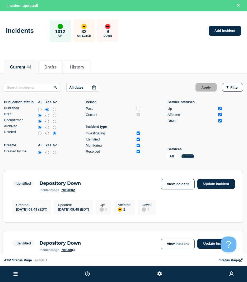
click at [189, 157] on button "Change" at bounding box center [188, 156] width 13 height 4
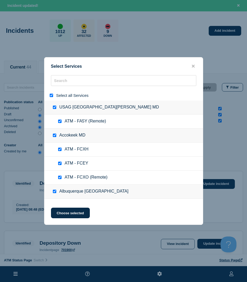
click at [51, 97] on input "select all" at bounding box center [51, 95] width 3 height 3
click at [59, 90] on div at bounding box center [123, 95] width 159 height 10
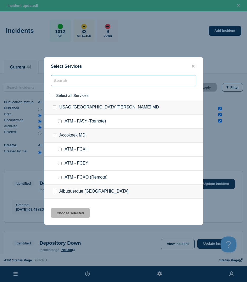
click at [61, 83] on input "search" at bounding box center [124, 80] width 146 height 11
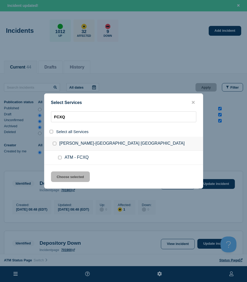
click at [61, 159] on input "service: ATM - FCXQ" at bounding box center [59, 157] width 3 height 3
click at [63, 174] on button "Choose selected" at bounding box center [70, 176] width 39 height 11
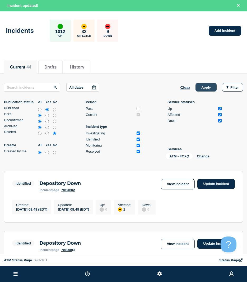
click at [205, 89] on button "Apply" at bounding box center [206, 87] width 21 height 8
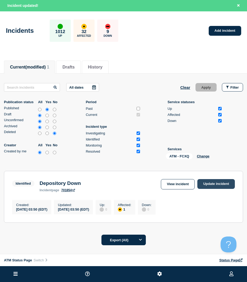
click at [206, 186] on link "Update incident" at bounding box center [217, 184] width 38 height 10
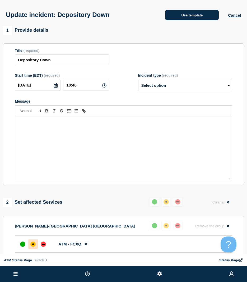
click at [177, 18] on button "Use template" at bounding box center [192, 15] width 54 height 11
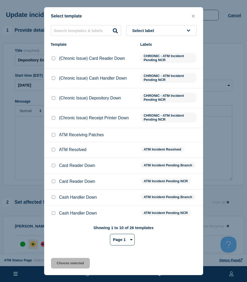
click at [55, 151] on div at bounding box center [53, 149] width 5 height 5
drag, startPoint x: 55, startPoint y: 151, endPoint x: 58, endPoint y: 164, distance: 12.7
click at [54, 151] on input "ATM Resolved checkbox" at bounding box center [53, 149] width 3 height 3
click at [65, 264] on button "Choose selected" at bounding box center [70, 263] width 39 height 11
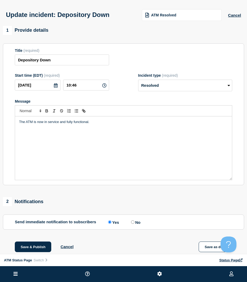
scroll to position [26, 0]
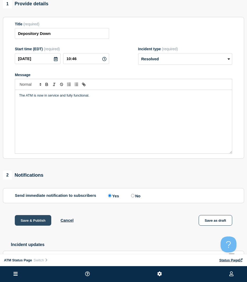
click at [50, 221] on button "Save & Publish" at bounding box center [33, 220] width 37 height 11
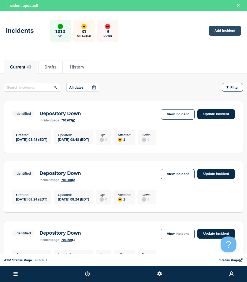
click at [218, 33] on link "Add incident" at bounding box center [225, 31] width 33 height 10
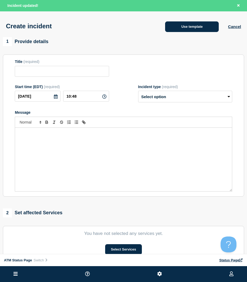
click at [183, 25] on button "Use template" at bounding box center [192, 26] width 54 height 11
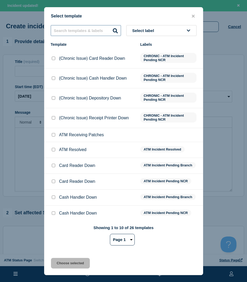
click at [78, 33] on input "text" at bounding box center [86, 30] width 70 height 11
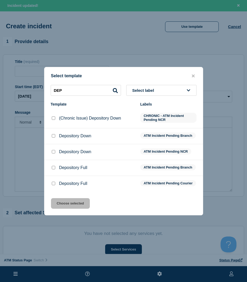
click at [53, 133] on div at bounding box center [53, 135] width 5 height 5
click at [55, 152] on input "Depository Down checkbox" at bounding box center [53, 151] width 3 height 3
drag, startPoint x: 73, startPoint y: 208, endPoint x: 73, endPoint y: 204, distance: 4.0
click at [73, 207] on button "Choose selected" at bounding box center [70, 203] width 39 height 11
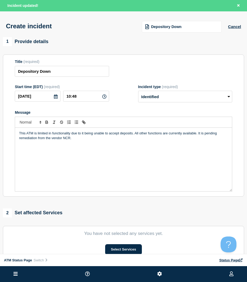
scroll to position [26, 0]
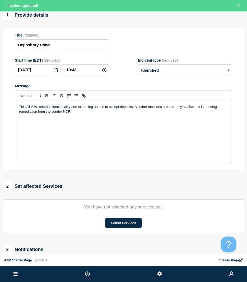
click at [114, 230] on section "You have not selected any services yet. Select Services" at bounding box center [124, 217] width 242 height 34
click at [114, 228] on button "Select Services" at bounding box center [123, 223] width 37 height 11
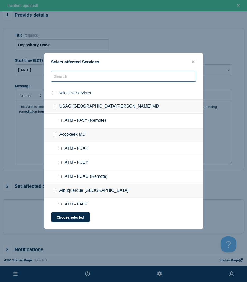
click at [55, 78] on input "text" at bounding box center [124, 76] width 146 height 11
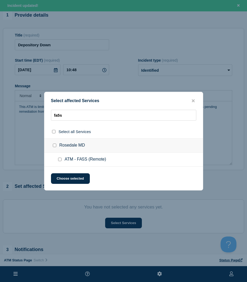
click at [58, 161] on input "ATM - FA5S (Remote) checkbox" at bounding box center [59, 159] width 3 height 3
click at [63, 177] on button "Choose selected" at bounding box center [70, 178] width 39 height 11
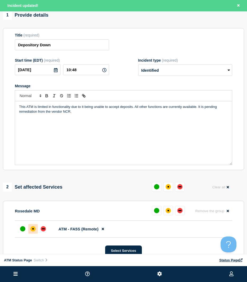
click at [36, 231] on div at bounding box center [33, 229] width 10 height 10
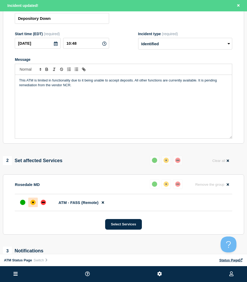
scroll to position [79, 0]
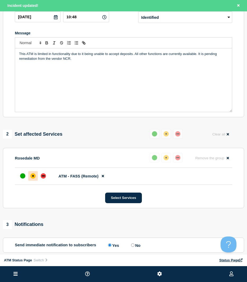
click at [59, 219] on div "1 Provide details Title (required) Depository Down Start time (EDT) (required) …" at bounding box center [123, 123] width 247 height 331
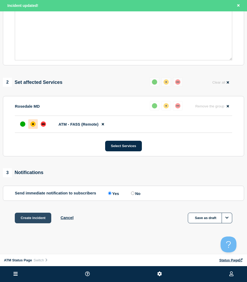
click at [47, 220] on button "Create incident" at bounding box center [33, 218] width 37 height 11
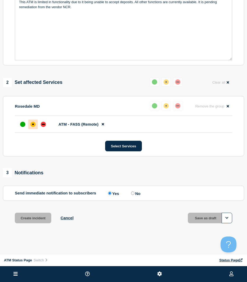
scroll to position [121, 0]
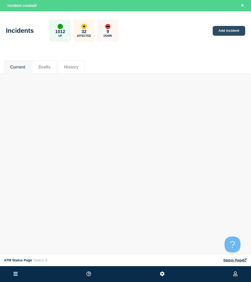
drag, startPoint x: 213, startPoint y: 33, endPoint x: 216, endPoint y: 32, distance: 3.5
click at [213, 33] on div "Incidents 1012 Up 32 Affected 9 Down Add incident" at bounding box center [125, 29] width 251 height 32
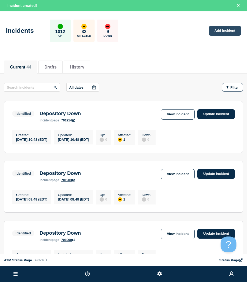
click at [223, 30] on link "Add incident" at bounding box center [225, 31] width 33 height 10
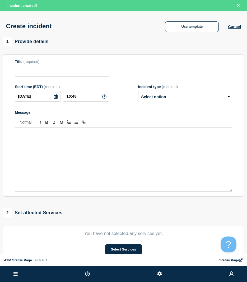
click at [205, 21] on div "Use template Cancel" at bounding box center [198, 26] width 85 height 11
click at [201, 29] on button "Use template" at bounding box center [192, 26] width 54 height 11
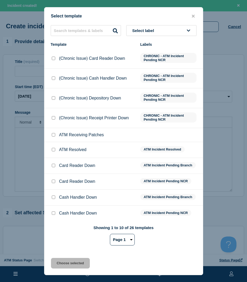
click at [99, 24] on div "Select template Select label Template Labels (Chronic Issue) Card Reader Down C…" at bounding box center [123, 141] width 159 height 268
click at [95, 32] on input "text" at bounding box center [86, 30] width 70 height 11
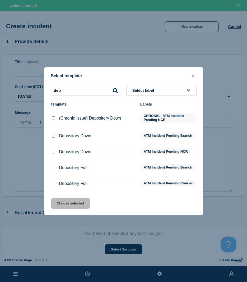
click at [52, 134] on input "Depository Down checkbox" at bounding box center [53, 135] width 3 height 3
click at [64, 201] on button "Choose selected" at bounding box center [70, 203] width 39 height 11
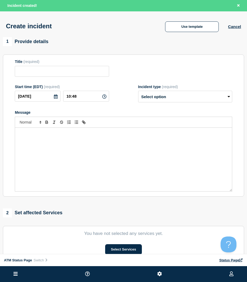
drag, startPoint x: 63, startPoint y: 205, endPoint x: 67, endPoint y: 203, distance: 5.1
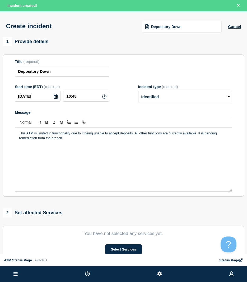
scroll to position [26, 0]
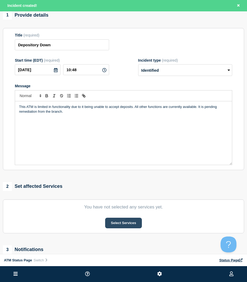
click at [114, 226] on button "Select Services" at bounding box center [123, 223] width 37 height 11
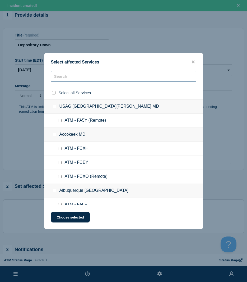
click at [61, 77] on input "text" at bounding box center [124, 76] width 146 height 11
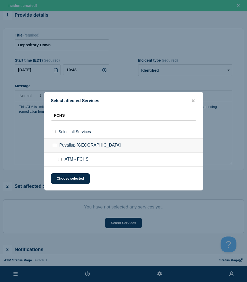
click at [61, 160] on input "ATM - FCHS checkbox" at bounding box center [59, 159] width 3 height 3
click at [61, 177] on button "Choose selected" at bounding box center [70, 178] width 39 height 11
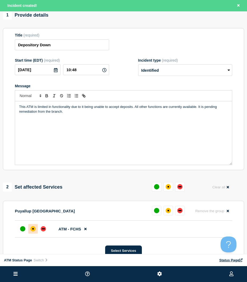
click at [31, 228] on div "affected" at bounding box center [32, 228] width 5 height 5
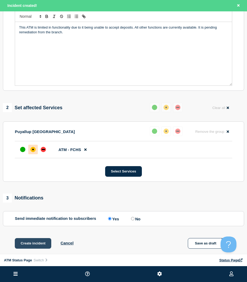
click at [37, 244] on button "Create incident" at bounding box center [33, 243] width 37 height 11
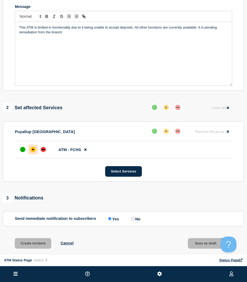
scroll to position [95, 0]
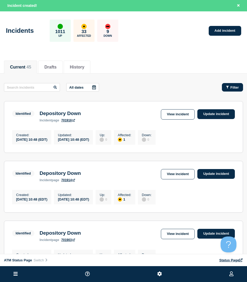
click at [232, 91] on button "Filter" at bounding box center [232, 87] width 21 height 8
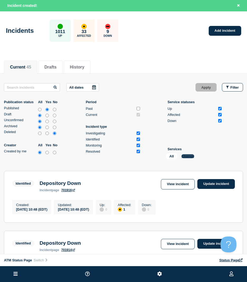
drag, startPoint x: 197, startPoint y: 156, endPoint x: 193, endPoint y: 158, distance: 3.8
click at [196, 156] on div "All Change" at bounding box center [192, 157] width 53 height 8
click at [193, 158] on button "Change" at bounding box center [188, 156] width 13 height 4
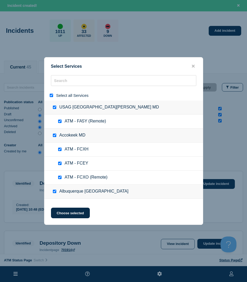
click at [51, 96] on input "select all" at bounding box center [51, 95] width 3 height 3
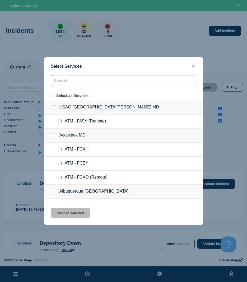
click at [65, 83] on input "search" at bounding box center [124, 80] width 146 height 11
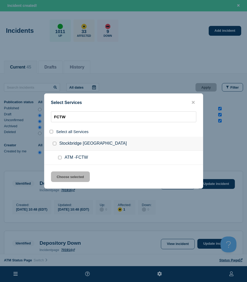
drag, startPoint x: 60, startPoint y: 160, endPoint x: 59, endPoint y: 163, distance: 3.5
click at [60, 159] on input "service: ATM -FCTW" at bounding box center [59, 157] width 3 height 3
click at [62, 177] on button "Choose selected" at bounding box center [70, 176] width 39 height 11
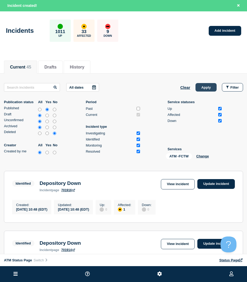
click at [202, 91] on button "Apply" at bounding box center [206, 87] width 21 height 8
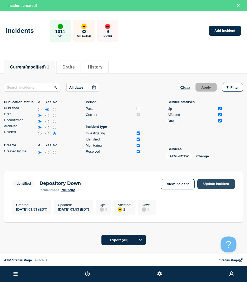
click at [226, 188] on link "Update incident" at bounding box center [217, 184] width 38 height 10
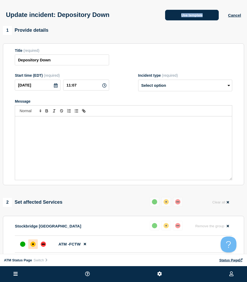
click at [177, 21] on div "Update incident: Depository Down Use template Cancel" at bounding box center [123, 13] width 247 height 26
click at [184, 16] on button "Use template" at bounding box center [192, 15] width 54 height 11
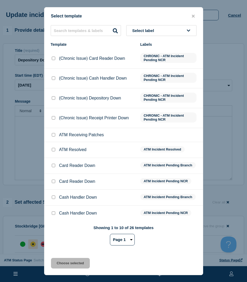
drag, startPoint x: 53, startPoint y: 151, endPoint x: 67, endPoint y: 192, distance: 43.1
click at [53, 151] on input "ATM Resolved checkbox" at bounding box center [53, 149] width 3 height 3
click at [66, 261] on button "Choose selected" at bounding box center [70, 263] width 39 height 11
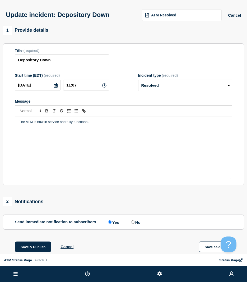
scroll to position [26, 0]
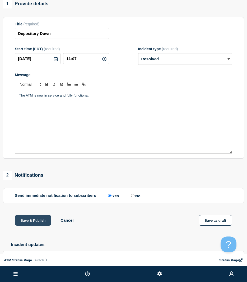
click at [37, 218] on button "Save & Publish" at bounding box center [33, 220] width 37 height 11
